Goal: Navigation & Orientation: Find specific page/section

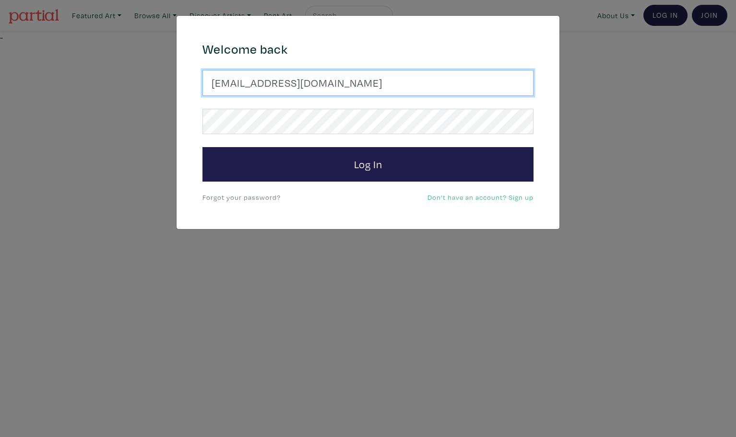
type input "latourt@dianaartist.ca"
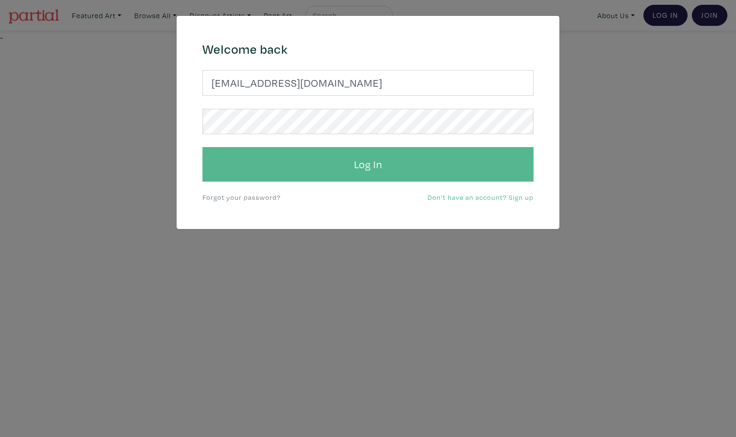
click at [385, 164] on button "Log In" at bounding box center [367, 164] width 331 height 35
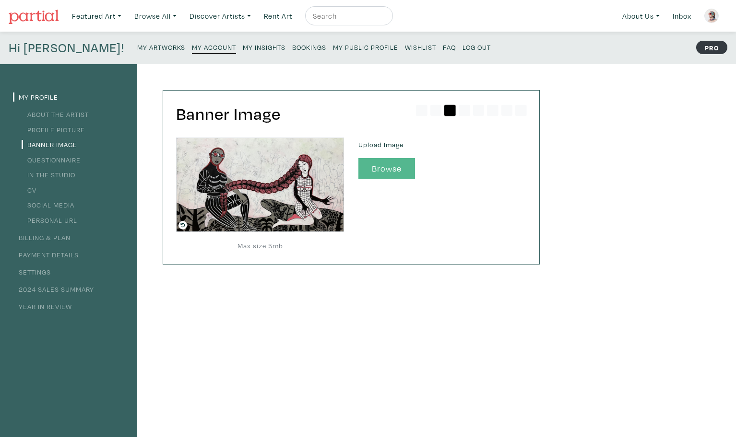
click at [388, 169] on button "Browse" at bounding box center [386, 168] width 57 height 21
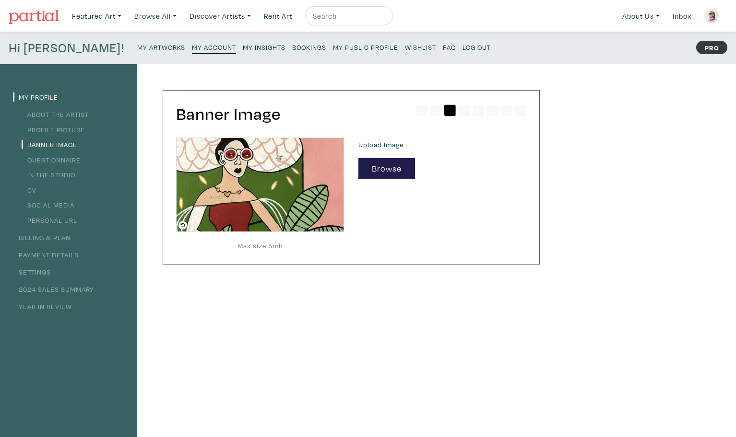
click at [333, 48] on small "My Public Profile" at bounding box center [365, 47] width 65 height 9
click at [391, 171] on button "Browse" at bounding box center [386, 168] width 57 height 21
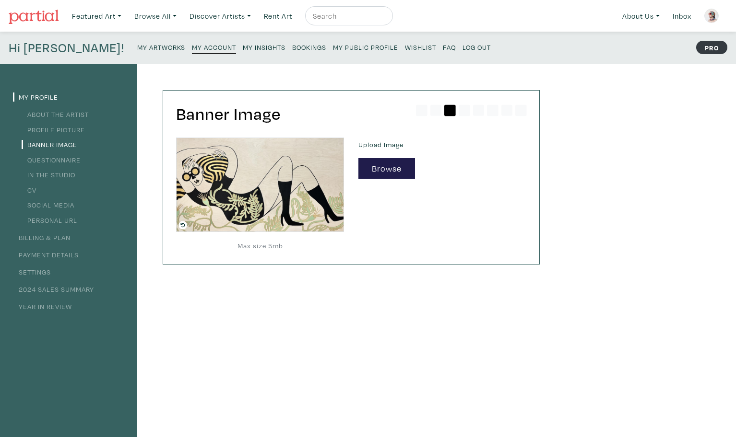
click at [333, 50] on small "My Public Profile" at bounding box center [365, 47] width 65 height 9
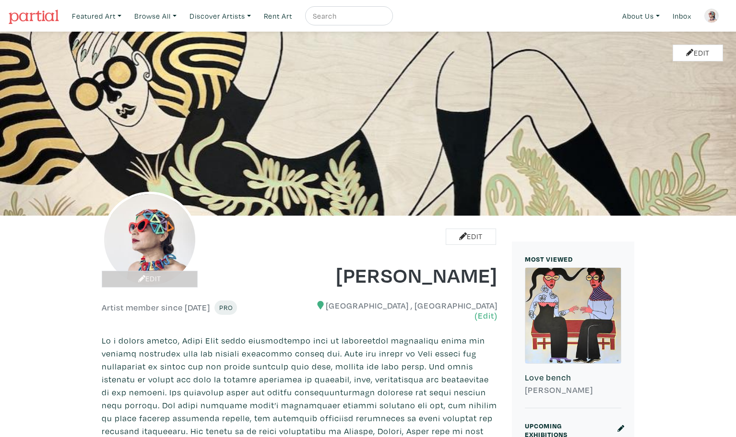
click at [161, 281] on link "Edit" at bounding box center [150, 279] width 96 height 17
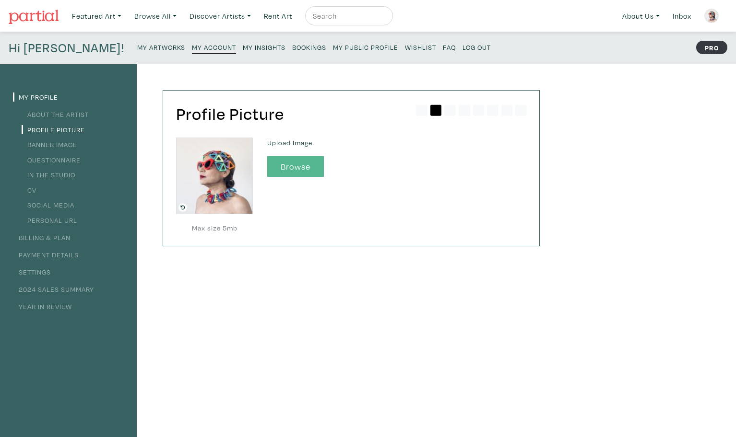
click at [287, 170] on button "Browse" at bounding box center [295, 166] width 57 height 21
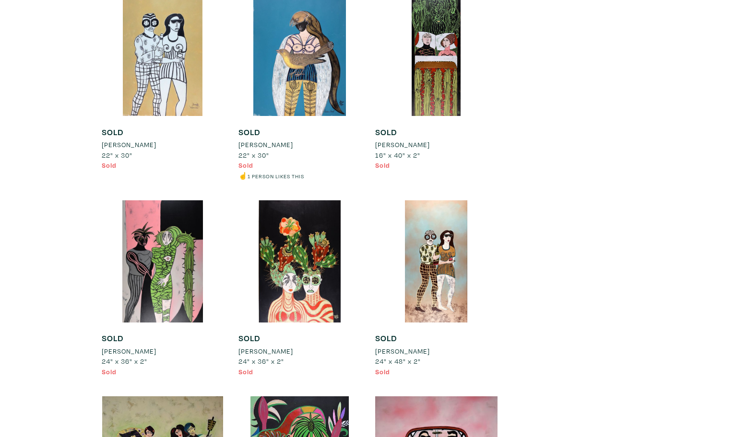
scroll to position [20607, 0]
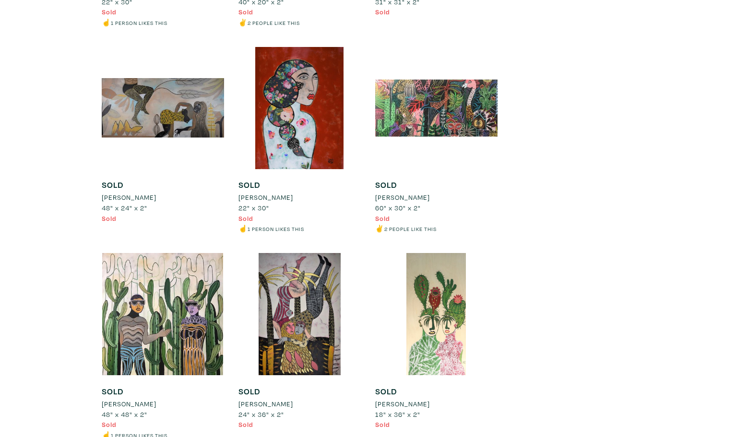
scroll to position [0, 0]
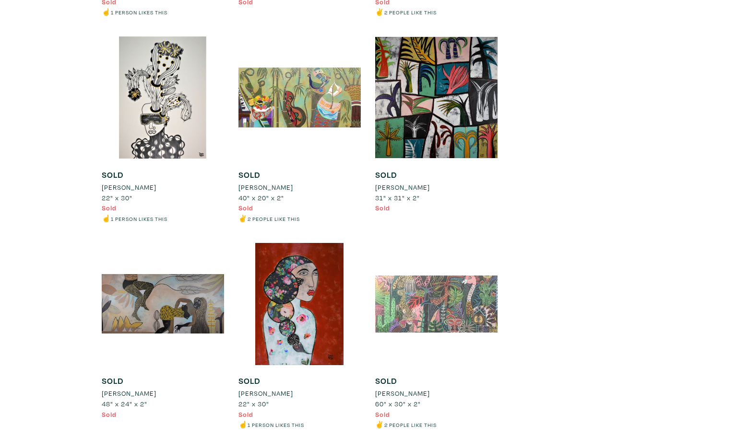
click at [407, 243] on div at bounding box center [436, 304] width 122 height 122
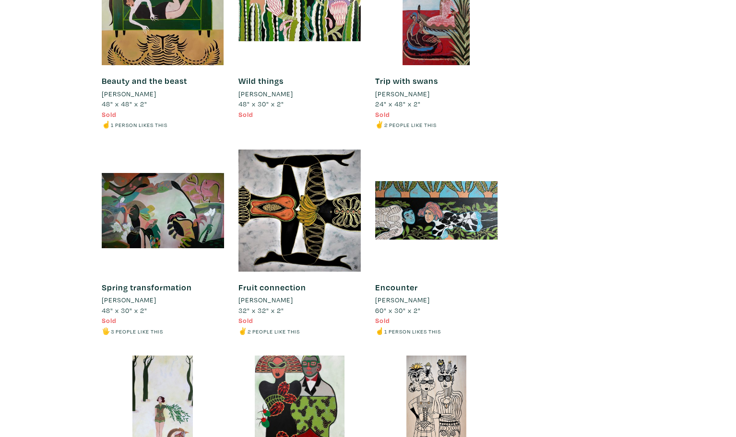
scroll to position [11235, 0]
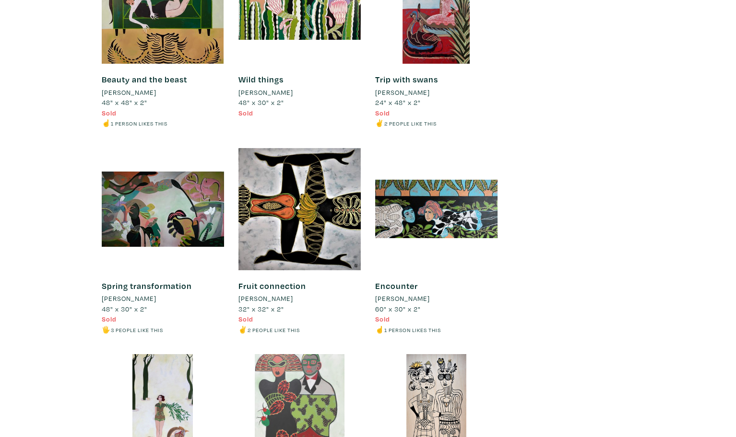
click at [301, 354] on div at bounding box center [299, 415] width 122 height 122
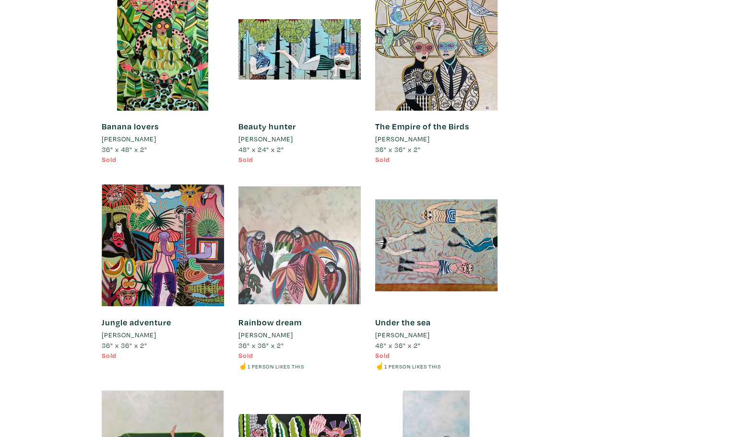
scroll to position [10786, 0]
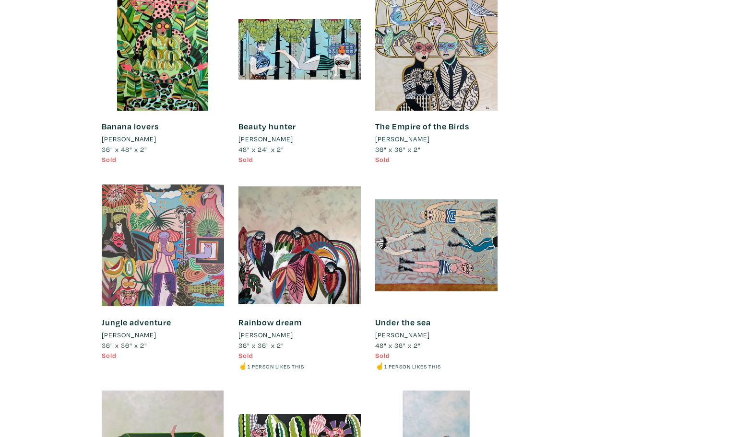
click at [212, 184] on div at bounding box center [163, 245] width 122 height 122
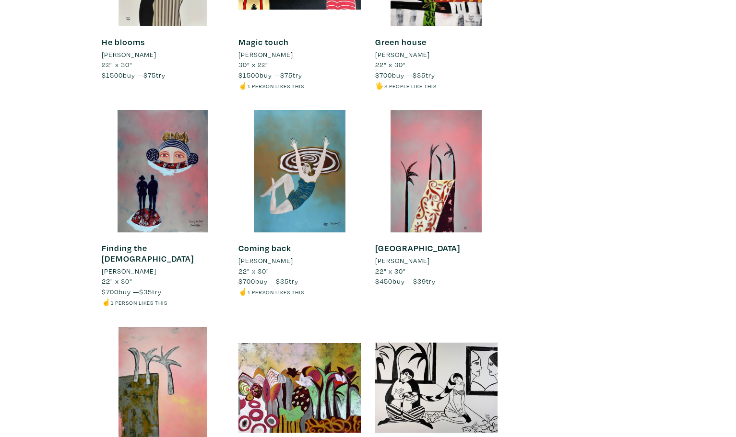
scroll to position [7937, 0]
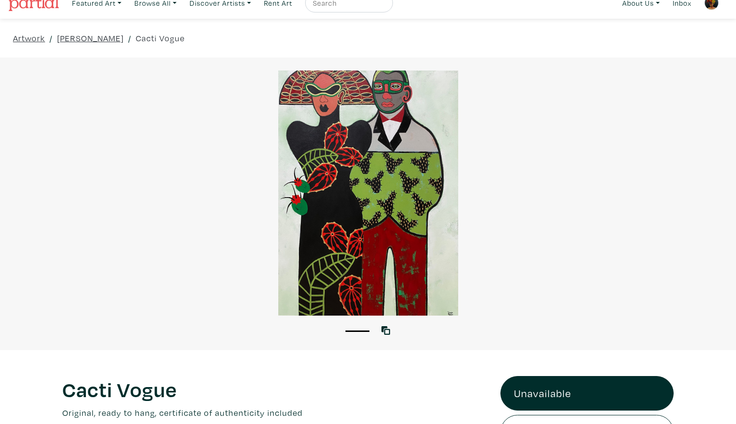
scroll to position [16, 0]
